Goal: Use online tool/utility

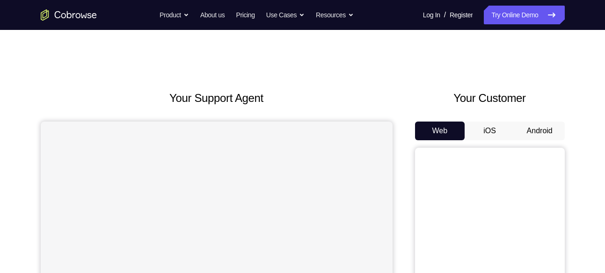
click at [536, 127] on button "Android" at bounding box center [540, 131] width 50 height 19
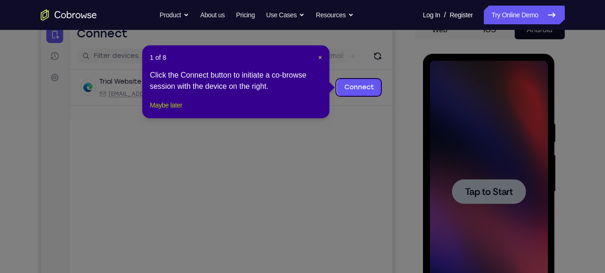
click at [159, 111] on button "Maybe later" at bounding box center [166, 105] width 32 height 11
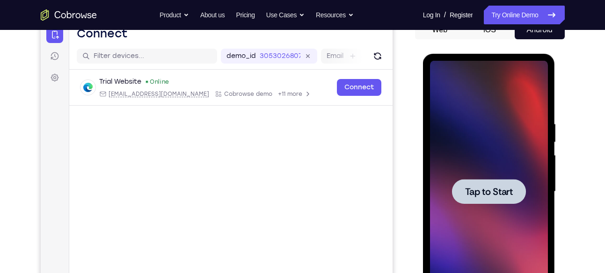
click at [495, 197] on span "Tap to Start" at bounding box center [489, 191] width 48 height 9
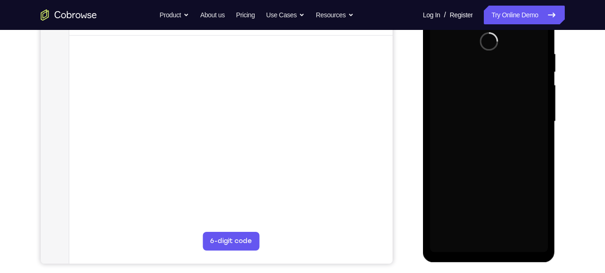
scroll to position [172, 0]
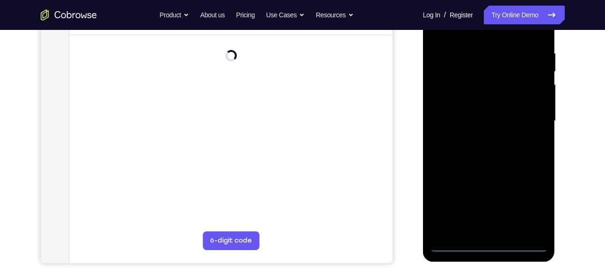
click at [488, 242] on div at bounding box center [489, 121] width 118 height 262
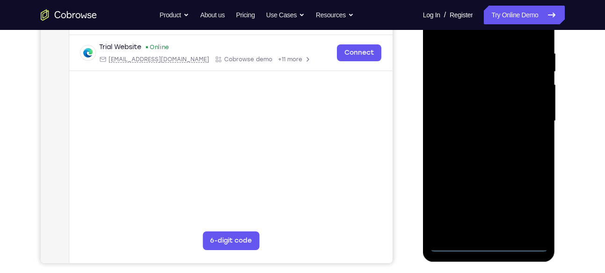
click at [532, 206] on div at bounding box center [489, 121] width 118 height 262
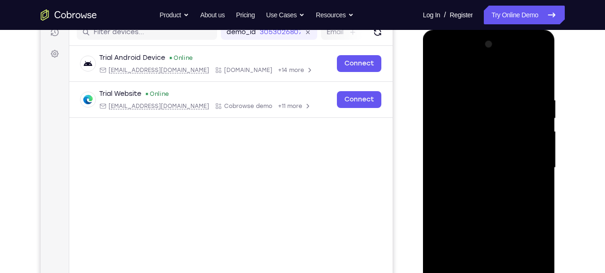
scroll to position [125, 0]
click at [459, 74] on div at bounding box center [489, 168] width 118 height 262
click at [451, 139] on div at bounding box center [489, 168] width 118 height 262
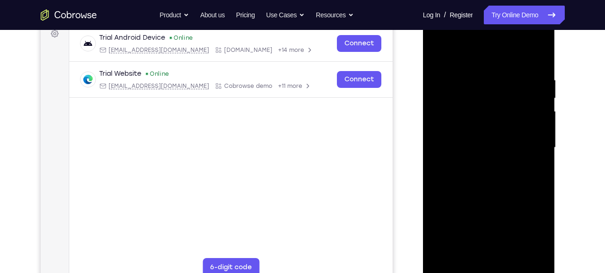
scroll to position [146, 0]
click at [455, 142] on div at bounding box center [489, 147] width 118 height 262
click at [462, 131] on div at bounding box center [489, 147] width 118 height 262
click at [477, 155] on div at bounding box center [489, 147] width 118 height 262
click at [531, 57] on div at bounding box center [489, 147] width 118 height 262
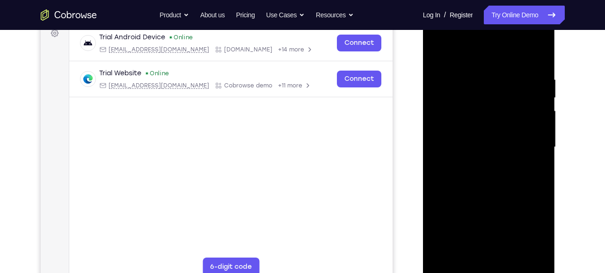
click at [469, 253] on div at bounding box center [489, 147] width 118 height 262
click at [478, 257] on div at bounding box center [489, 147] width 118 height 262
click at [455, 268] on div at bounding box center [489, 147] width 118 height 262
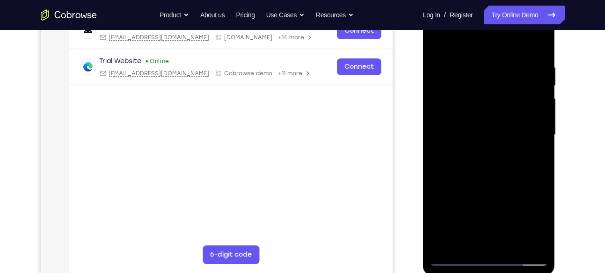
scroll to position [158, 0]
click at [454, 256] on div at bounding box center [489, 135] width 118 height 262
click at [520, 51] on div at bounding box center [489, 135] width 118 height 262
click at [436, 51] on div at bounding box center [489, 135] width 118 height 262
click at [525, 40] on div at bounding box center [489, 135] width 118 height 262
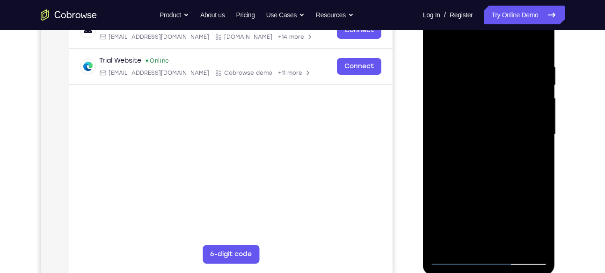
click at [462, 105] on div at bounding box center [489, 135] width 118 height 262
click at [456, 256] on div at bounding box center [489, 135] width 118 height 262
click at [453, 257] on div at bounding box center [489, 135] width 118 height 262
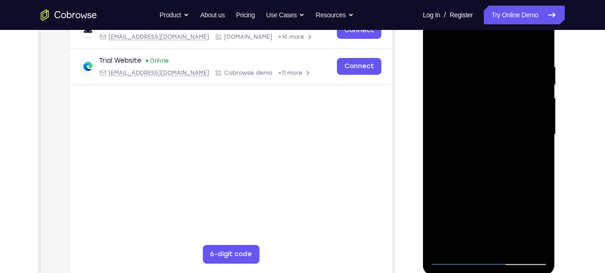
click at [478, 107] on div at bounding box center [489, 135] width 118 height 262
click at [521, 244] on div at bounding box center [489, 135] width 118 height 262
click at [540, 143] on div at bounding box center [489, 135] width 118 height 262
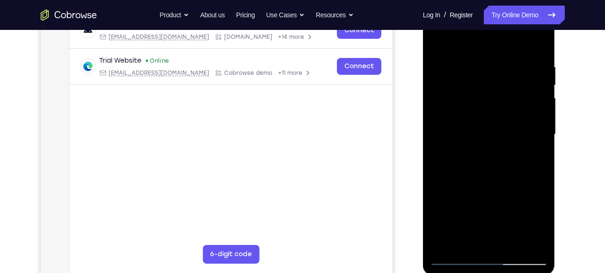
click at [522, 242] on div at bounding box center [489, 135] width 118 height 262
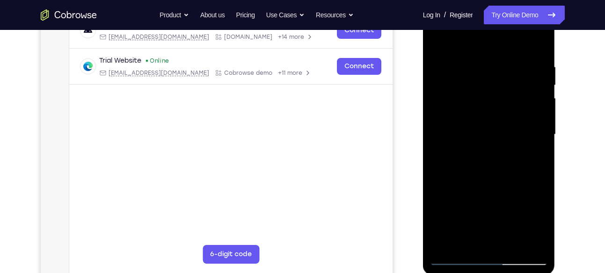
click at [542, 141] on div at bounding box center [489, 135] width 118 height 262
click at [521, 244] on div at bounding box center [489, 135] width 118 height 262
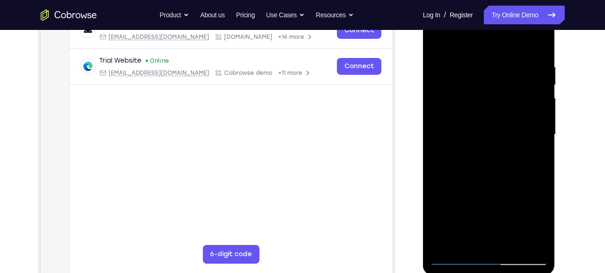
click at [542, 139] on div at bounding box center [489, 135] width 118 height 262
click at [522, 241] on div at bounding box center [489, 135] width 118 height 262
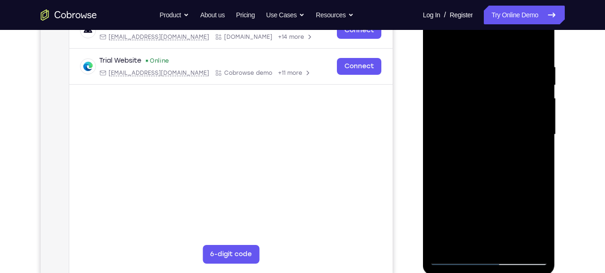
click at [541, 142] on div at bounding box center [489, 135] width 118 height 262
click at [523, 242] on div at bounding box center [489, 135] width 118 height 262
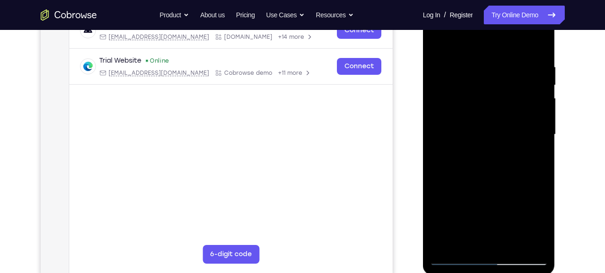
click at [541, 44] on div at bounding box center [489, 135] width 118 height 262
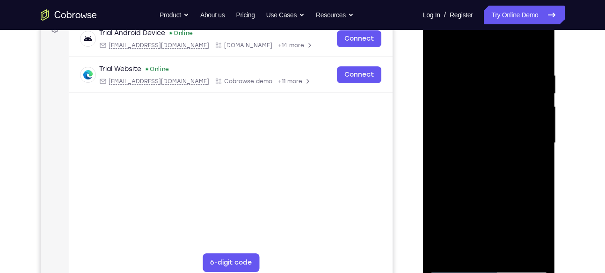
scroll to position [149, 0]
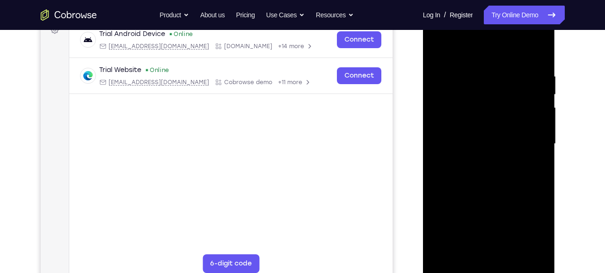
click at [541, 34] on div at bounding box center [489, 144] width 118 height 262
click at [493, 208] on div at bounding box center [489, 144] width 118 height 262
drag, startPoint x: 466, startPoint y: 57, endPoint x: 477, endPoint y: 125, distance: 68.7
click at [477, 125] on div at bounding box center [489, 144] width 118 height 262
click at [503, 160] on div at bounding box center [489, 144] width 118 height 262
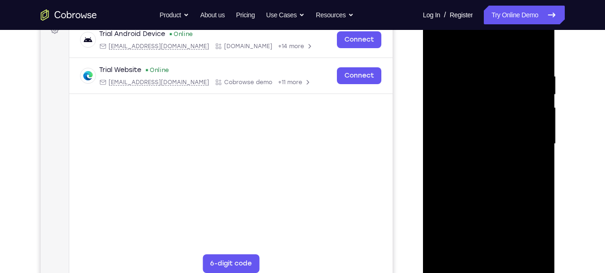
drag, startPoint x: 479, startPoint y: 56, endPoint x: 486, endPoint y: 145, distance: 89.2
click at [486, 145] on div at bounding box center [489, 144] width 118 height 262
click at [447, 46] on div at bounding box center [489, 144] width 118 height 262
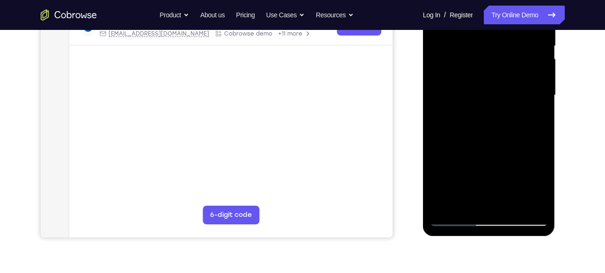
scroll to position [204, 0]
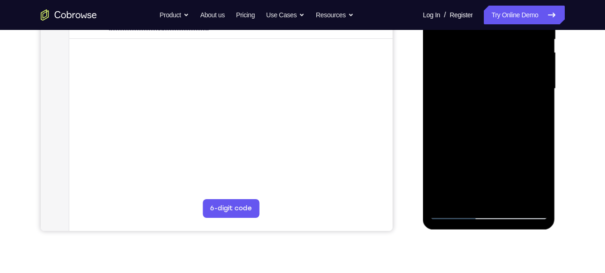
click at [468, 151] on div at bounding box center [489, 89] width 118 height 262
click at [458, 129] on div at bounding box center [489, 89] width 118 height 262
click at [455, 130] on div at bounding box center [489, 89] width 118 height 262
click at [453, 119] on div at bounding box center [489, 89] width 118 height 262
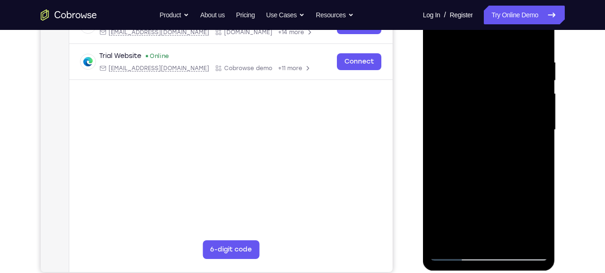
scroll to position [162, 0]
click at [459, 60] on div at bounding box center [489, 131] width 118 height 262
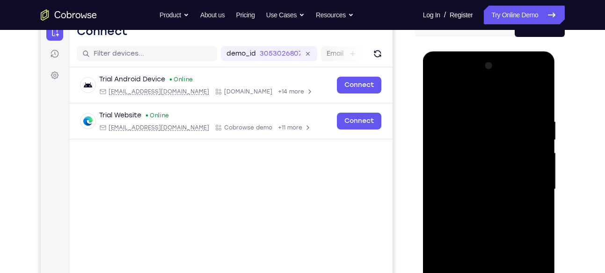
scroll to position [95, 0]
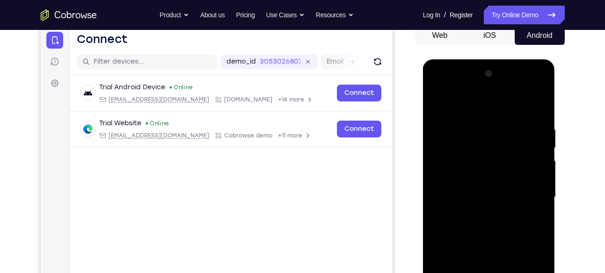
drag, startPoint x: 448, startPoint y: 108, endPoint x: 457, endPoint y: 169, distance: 61.4
click at [457, 169] on div at bounding box center [489, 197] width 118 height 262
drag, startPoint x: 498, startPoint y: 109, endPoint x: 505, endPoint y: 173, distance: 64.0
click at [505, 173] on div at bounding box center [489, 197] width 118 height 262
click at [461, 101] on div at bounding box center [489, 197] width 118 height 262
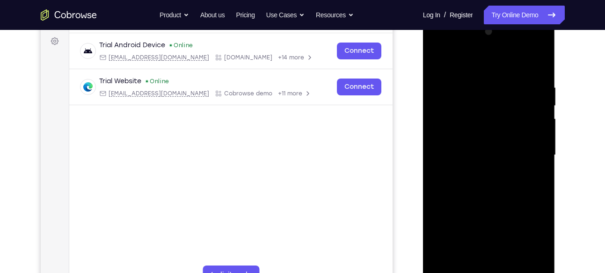
scroll to position [143, 0]
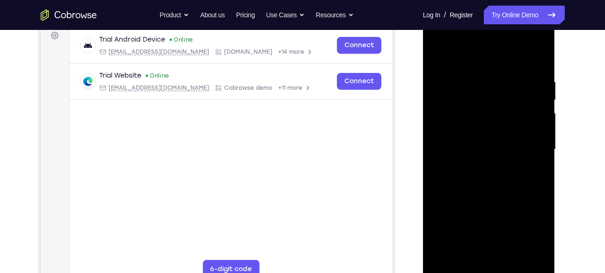
click at [467, 156] on div at bounding box center [489, 150] width 118 height 262
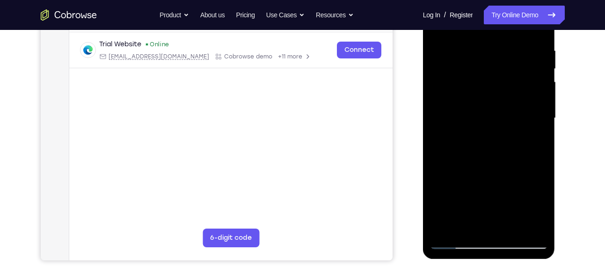
scroll to position [183, 0]
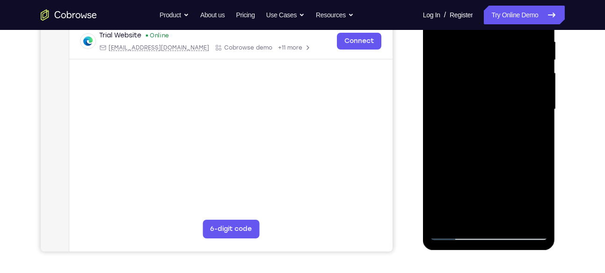
click at [489, 137] on div at bounding box center [489, 109] width 118 height 262
drag, startPoint x: 490, startPoint y: 118, endPoint x: 476, endPoint y: 118, distance: 13.6
click at [476, 118] on div at bounding box center [489, 109] width 118 height 262
drag, startPoint x: 476, startPoint y: 118, endPoint x: 473, endPoint y: 87, distance: 31.0
click at [473, 87] on div at bounding box center [489, 109] width 118 height 262
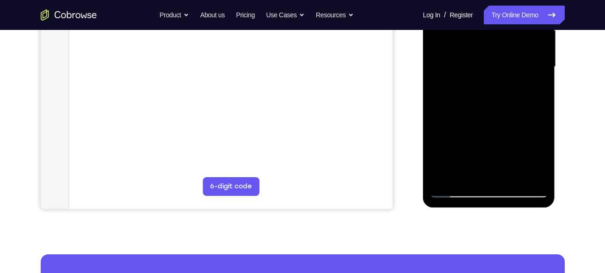
scroll to position [227, 0]
click at [455, 189] on div at bounding box center [489, 66] width 118 height 262
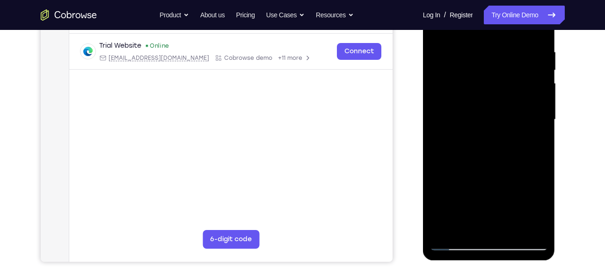
scroll to position [163, 0]
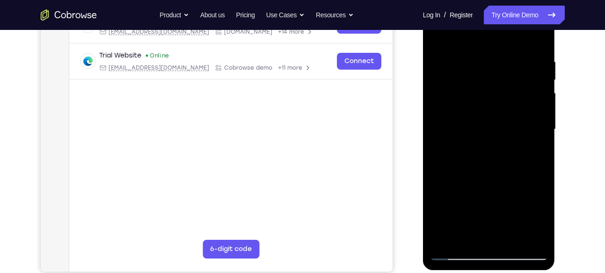
click at [540, 34] on div at bounding box center [489, 130] width 118 height 262
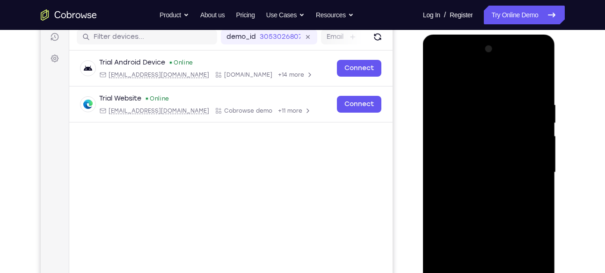
scroll to position [119, 0]
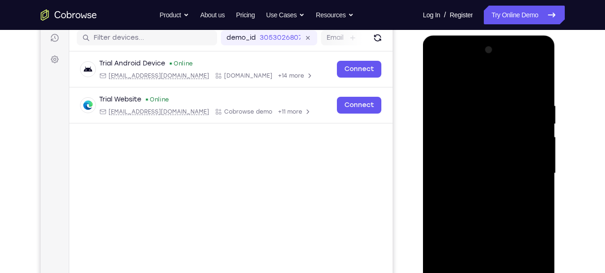
click at [541, 62] on div at bounding box center [489, 174] width 118 height 262
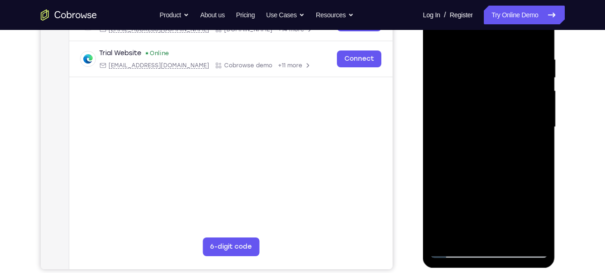
scroll to position [168, 0]
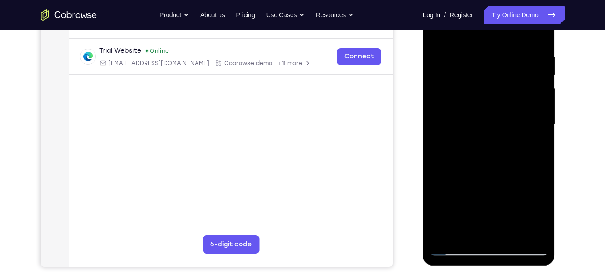
click at [509, 193] on div at bounding box center [489, 125] width 118 height 262
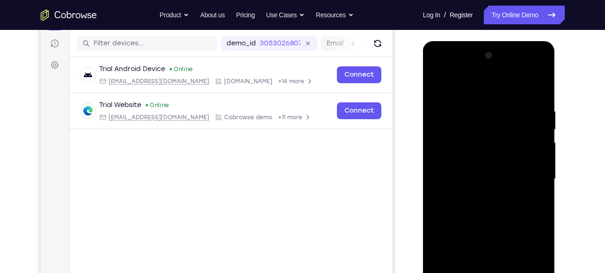
scroll to position [113, 0]
click at [446, 82] on div at bounding box center [489, 180] width 118 height 262
click at [452, 132] on div at bounding box center [489, 180] width 118 height 262
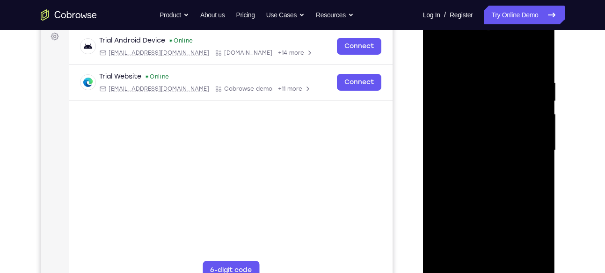
scroll to position [144, 0]
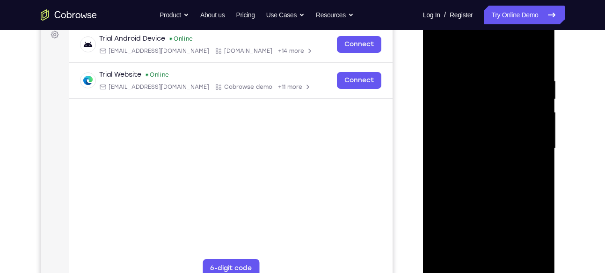
click at [488, 189] on div at bounding box center [489, 149] width 118 height 262
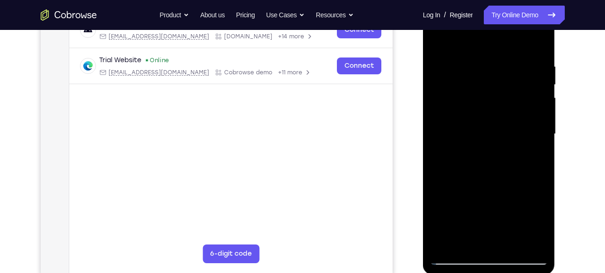
scroll to position [160, 0]
click at [491, 173] on div at bounding box center [489, 133] width 118 height 262
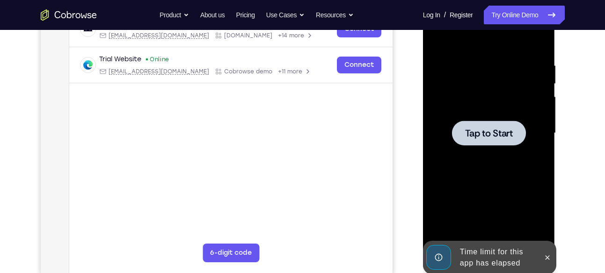
click at [477, 132] on span "Tap to Start" at bounding box center [489, 133] width 48 height 9
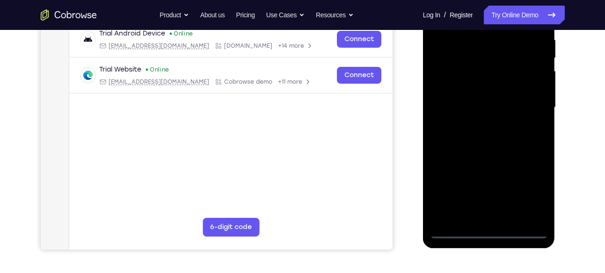
scroll to position [189, 0]
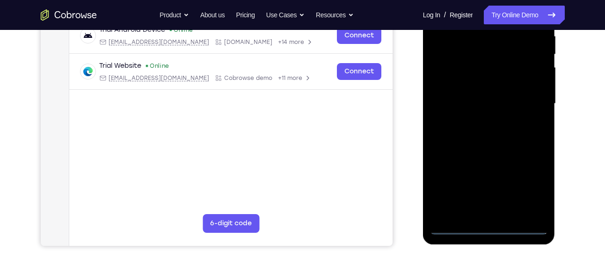
click at [489, 226] on div at bounding box center [489, 104] width 118 height 262
click at [527, 191] on div at bounding box center [489, 104] width 118 height 262
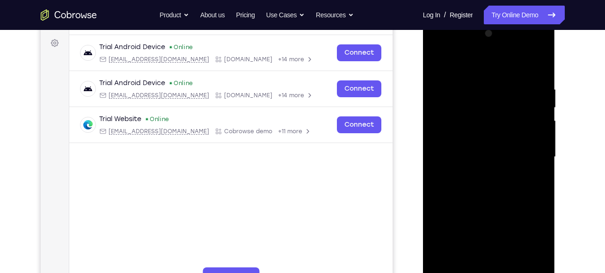
scroll to position [129, 0]
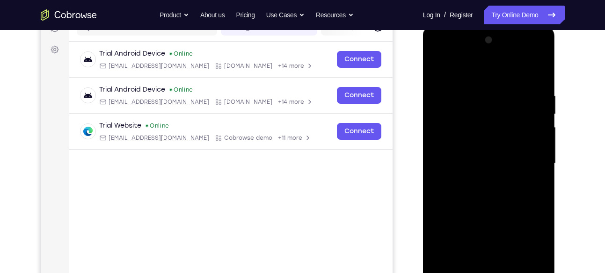
click at [459, 71] on div at bounding box center [489, 164] width 118 height 262
click at [447, 134] on div at bounding box center [489, 164] width 118 height 262
click at [477, 167] on div at bounding box center [489, 164] width 118 height 262
click at [466, 155] on div at bounding box center [489, 164] width 118 height 262
click at [468, 171] on div at bounding box center [489, 164] width 118 height 262
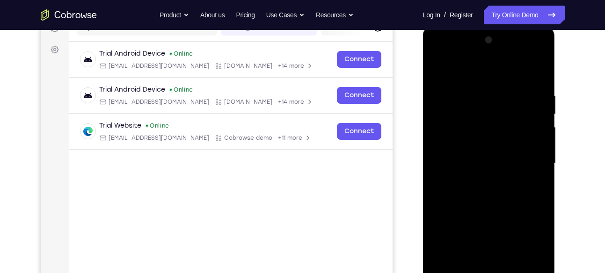
click at [527, 70] on div at bounding box center [489, 164] width 118 height 262
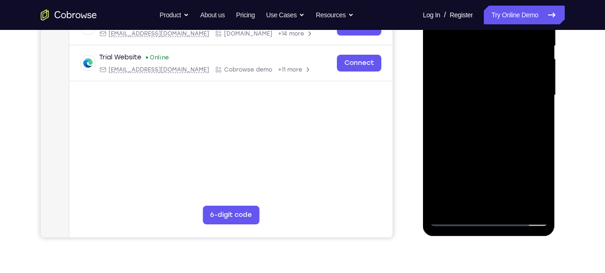
scroll to position [199, 0]
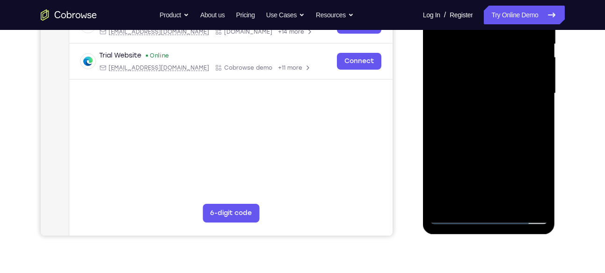
click at [489, 203] on div at bounding box center [489, 94] width 118 height 262
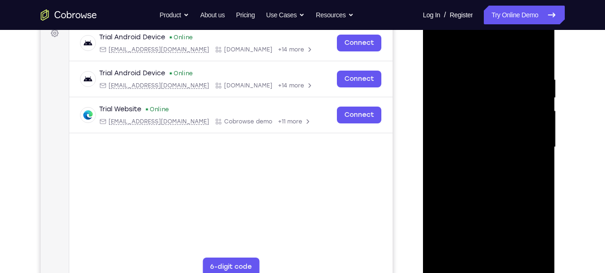
scroll to position [141, 0]
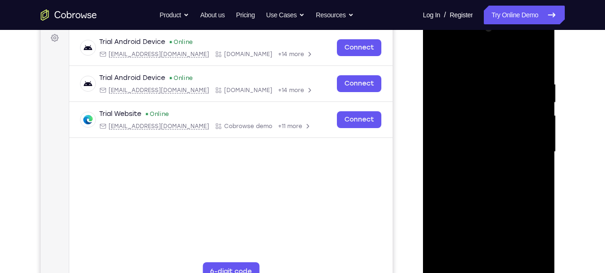
click at [539, 40] on div at bounding box center [489, 152] width 118 height 262
click at [504, 221] on div at bounding box center [489, 152] width 118 height 262
click at [503, 168] on div at bounding box center [489, 152] width 118 height 262
drag, startPoint x: 481, startPoint y: 66, endPoint x: 486, endPoint y: 130, distance: 64.3
click at [486, 130] on div at bounding box center [489, 152] width 118 height 262
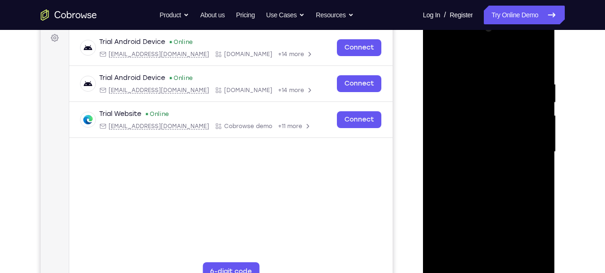
click at [446, 53] on div at bounding box center [489, 152] width 118 height 262
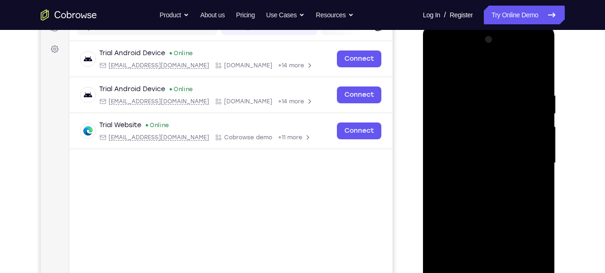
scroll to position [128, 0]
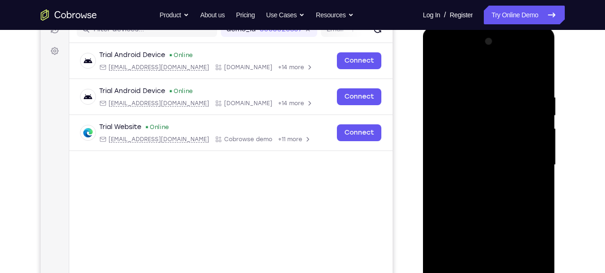
click at [466, 122] on div at bounding box center [489, 165] width 118 height 262
click at [486, 205] on div at bounding box center [489, 165] width 118 height 262
click at [455, 204] on div at bounding box center [489, 165] width 118 height 262
click at [521, 207] on div at bounding box center [489, 165] width 118 height 262
click at [485, 206] on div at bounding box center [489, 165] width 118 height 262
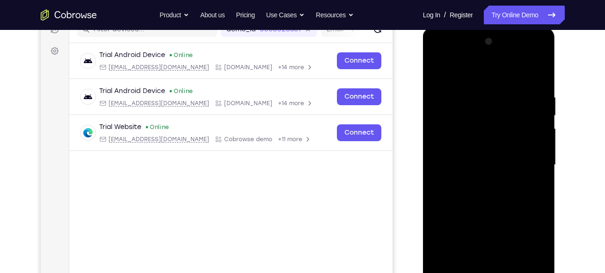
click at [454, 191] on div at bounding box center [489, 165] width 118 height 262
click at [486, 205] on div at bounding box center [489, 165] width 118 height 262
click at [488, 205] on div at bounding box center [489, 165] width 118 height 262
click at [455, 207] on div at bounding box center [489, 165] width 118 height 262
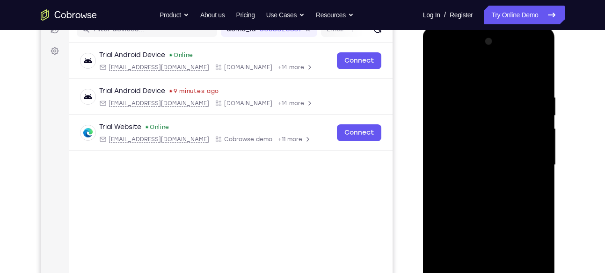
click at [453, 191] on div at bounding box center [489, 165] width 118 height 262
click at [459, 97] on div at bounding box center [489, 165] width 118 height 262
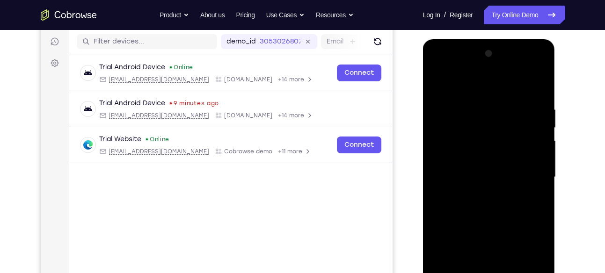
scroll to position [115, 0]
click at [459, 83] on div at bounding box center [489, 178] width 118 height 262
click at [464, 169] on div at bounding box center [489, 178] width 118 height 262
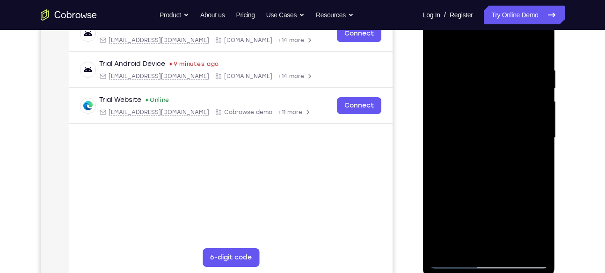
scroll to position [155, 0]
drag, startPoint x: 513, startPoint y: 144, endPoint x: 513, endPoint y: 124, distance: 20.6
click at [513, 124] on div at bounding box center [489, 138] width 118 height 262
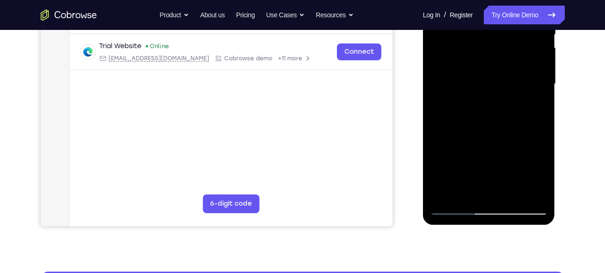
scroll to position [210, 0]
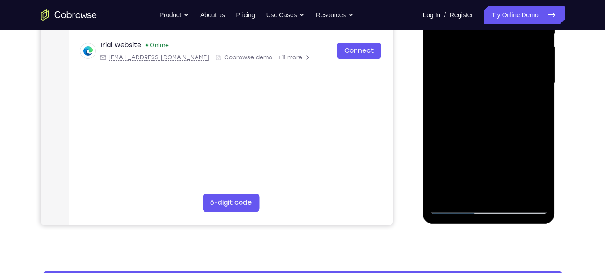
click at [455, 207] on div at bounding box center [489, 83] width 118 height 262
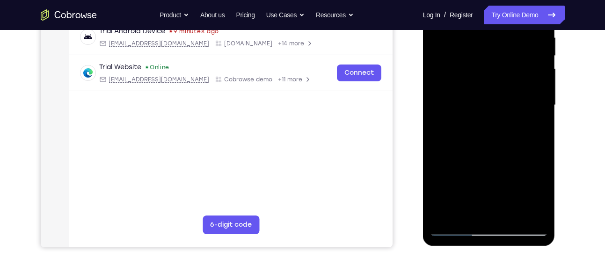
scroll to position [240, 0]
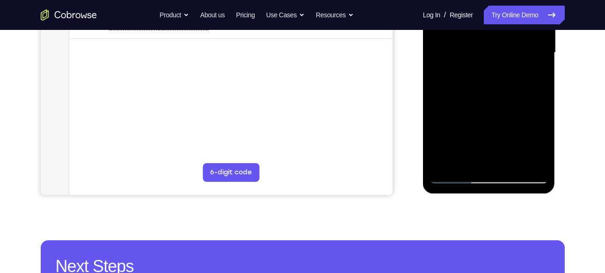
click at [477, 165] on div at bounding box center [489, 53] width 118 height 262
click at [488, 94] on div at bounding box center [489, 53] width 118 height 262
click at [489, 93] on div at bounding box center [489, 53] width 118 height 262
click at [518, 93] on div at bounding box center [489, 53] width 118 height 262
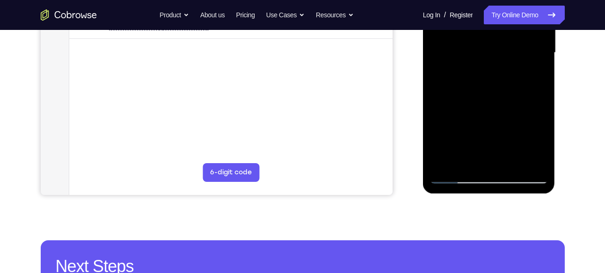
click at [488, 94] on div at bounding box center [489, 53] width 118 height 262
click at [465, 159] on div at bounding box center [489, 53] width 118 height 262
click at [501, 117] on div at bounding box center [489, 53] width 118 height 262
click at [454, 73] on div at bounding box center [489, 53] width 118 height 262
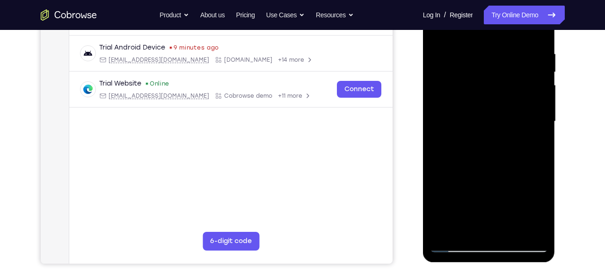
scroll to position [171, 0]
click at [458, 67] on div at bounding box center [489, 122] width 118 height 262
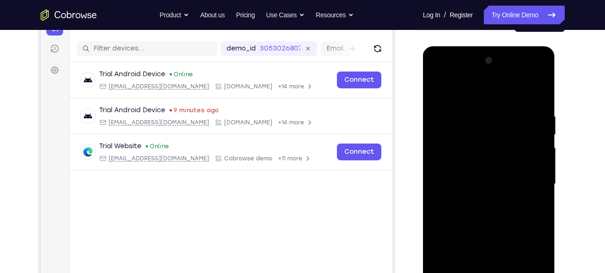
scroll to position [108, 0]
click at [457, 90] on div at bounding box center [489, 185] width 118 height 262
click at [472, 140] on div at bounding box center [489, 185] width 118 height 262
click at [454, 211] on div at bounding box center [489, 185] width 118 height 262
click at [454, 213] on div at bounding box center [489, 185] width 118 height 262
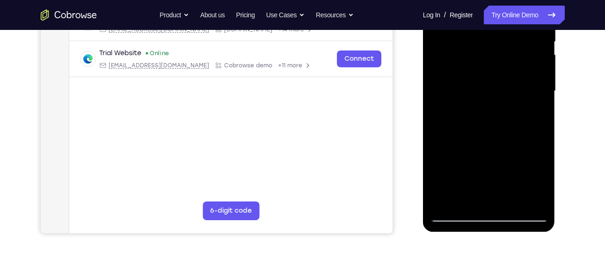
scroll to position [202, 0]
click at [458, 77] on div at bounding box center [489, 91] width 118 height 262
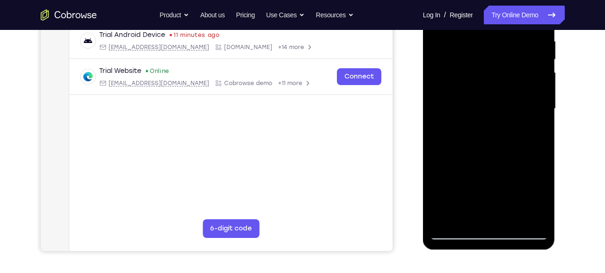
scroll to position [183, 0]
click at [438, 203] on div at bounding box center [489, 109] width 118 height 262
